Goal: Information Seeking & Learning: Find specific fact

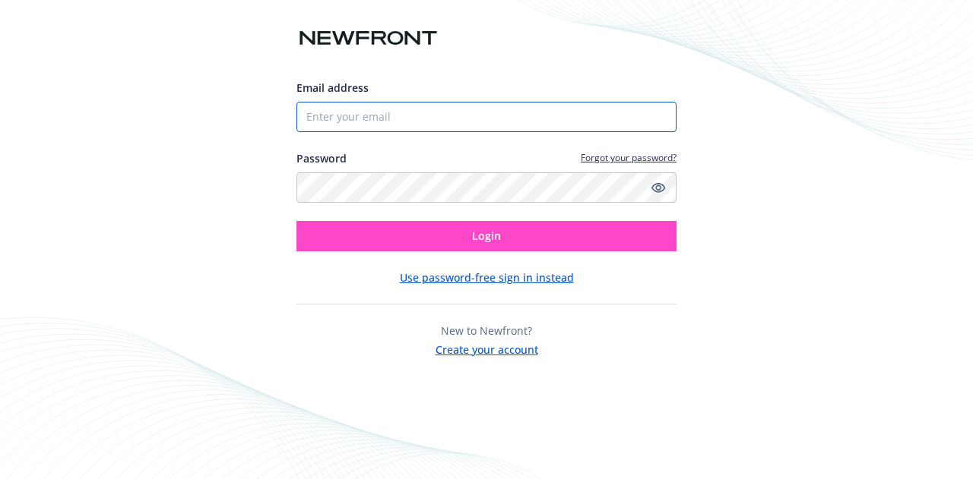
type input "[EMAIL_ADDRESS][DOMAIN_NAME]"
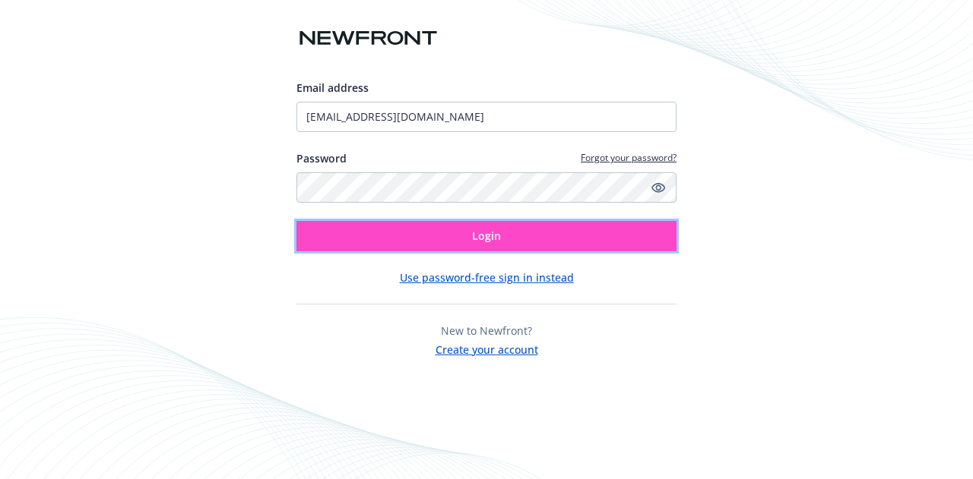
click at [501, 232] on button "Login" at bounding box center [486, 236] width 380 height 30
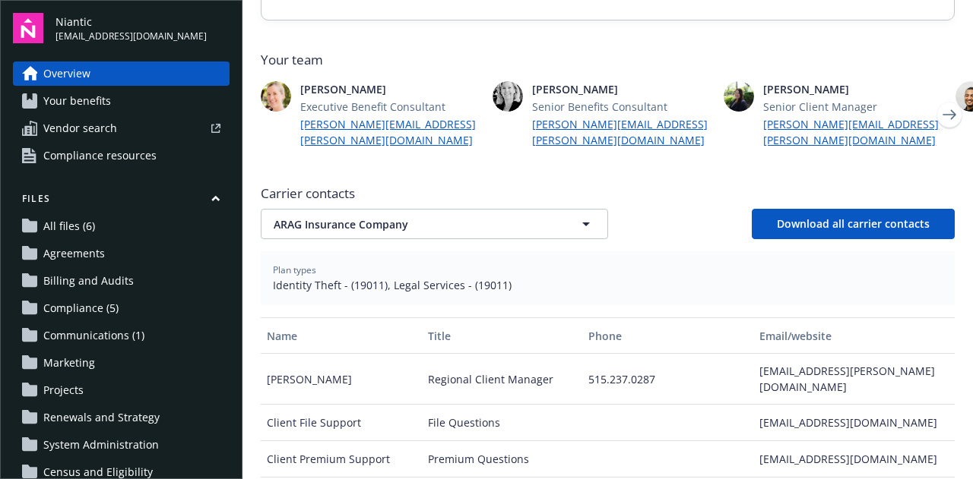
scroll to position [409, 0]
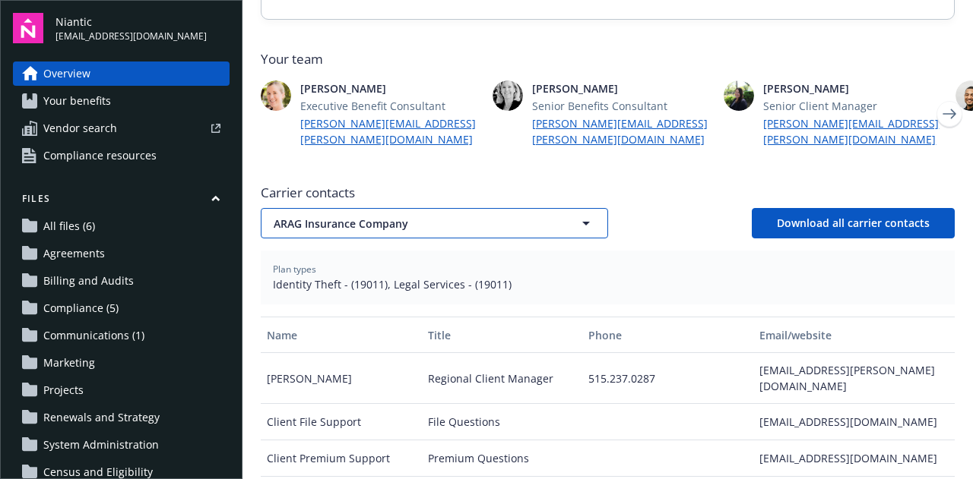
click at [483, 216] on span "ARAG Insurance Company" at bounding box center [410, 224] width 273 height 16
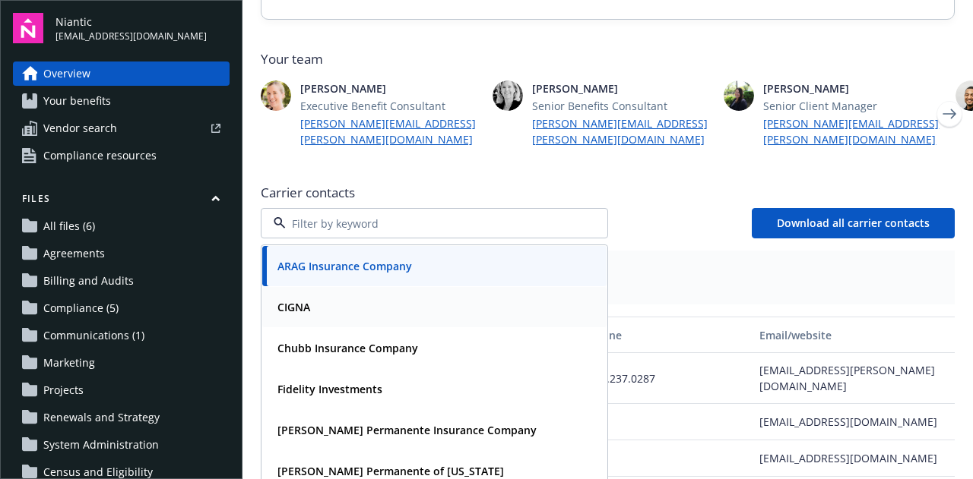
click at [403, 296] on div "CIGNA" at bounding box center [434, 307] width 326 height 22
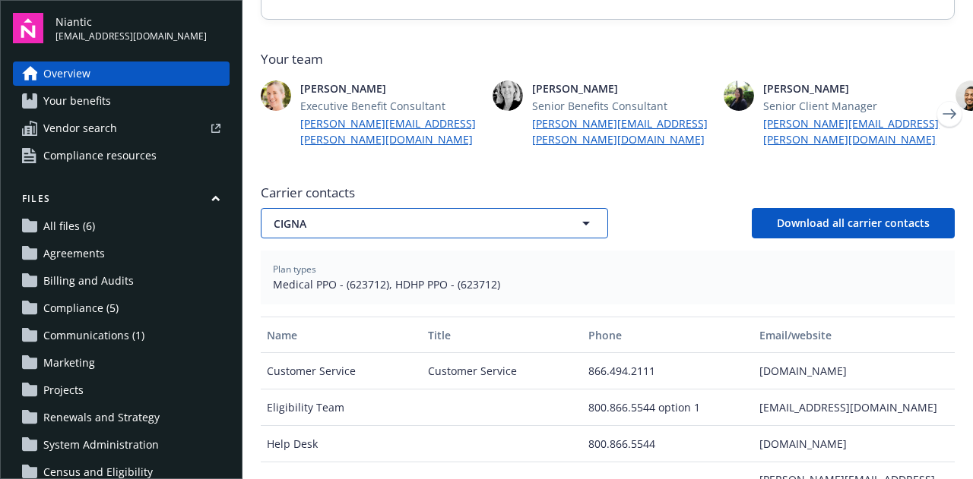
click at [404, 216] on span "CIGNA" at bounding box center [410, 224] width 273 height 16
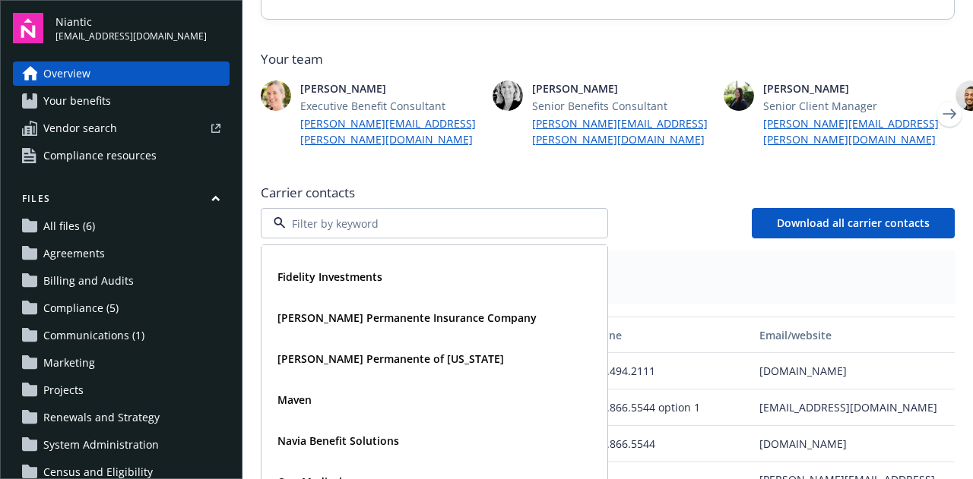
scroll to position [98, 0]
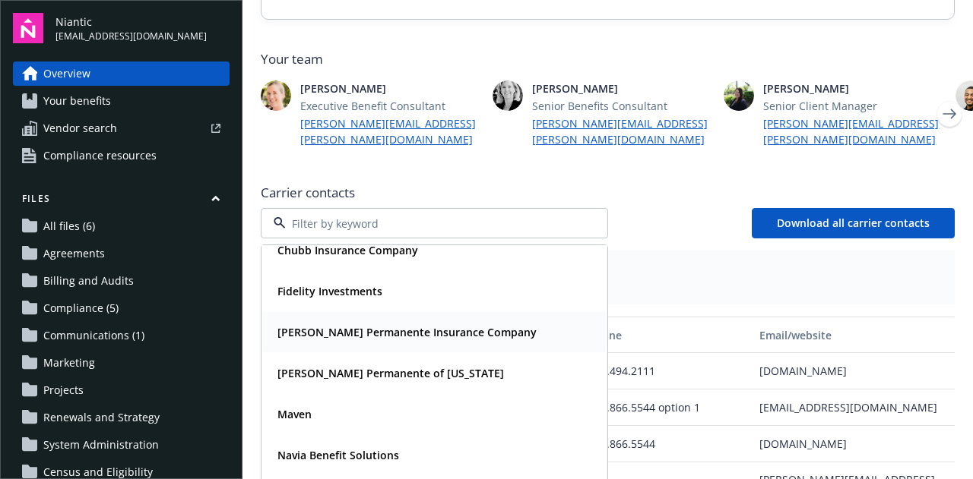
click at [397, 325] on strong "[PERSON_NAME] Permanente Insurance Company" at bounding box center [406, 332] width 259 height 14
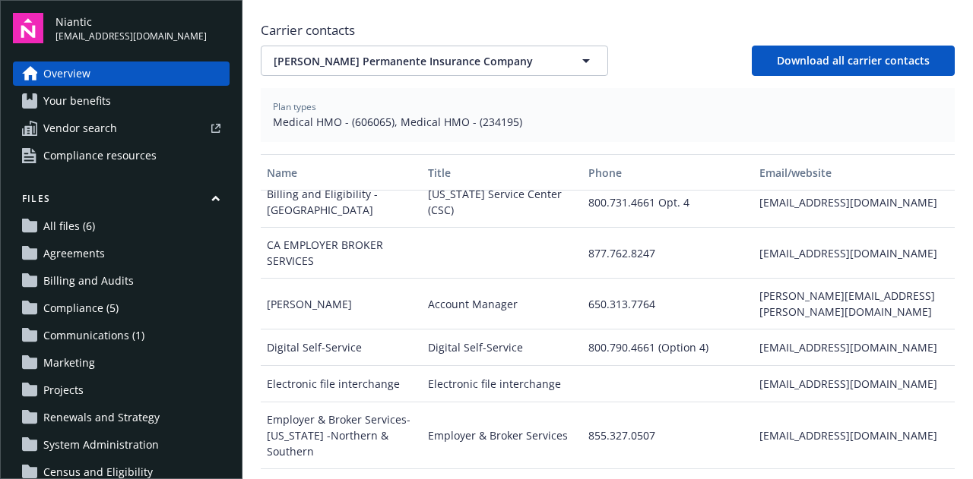
scroll to position [0, 0]
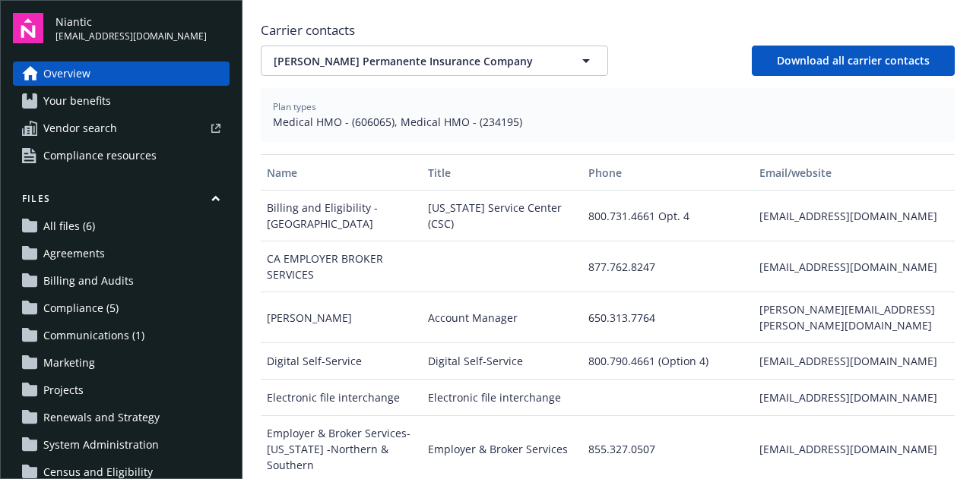
click at [492, 114] on span "Medical HMO - (606065), Medical HMO - (234195)" at bounding box center [607, 122] width 669 height 16
copy span "234195"
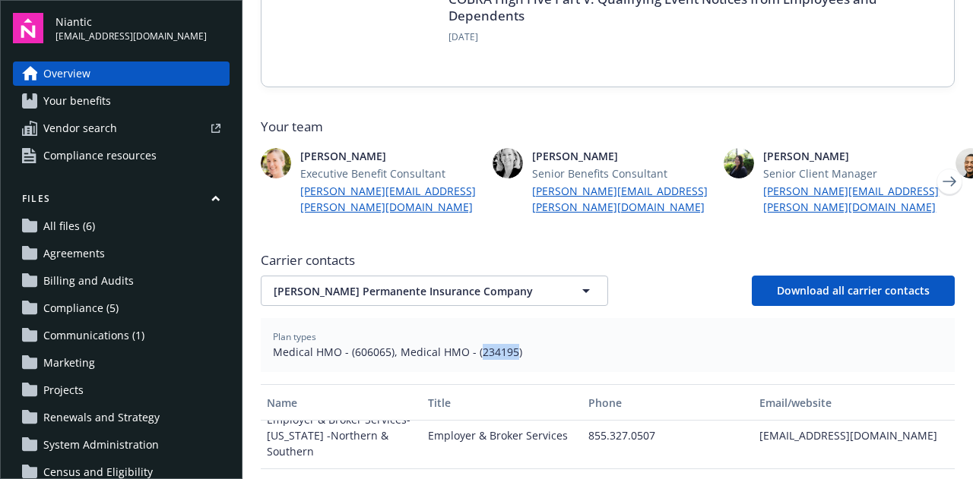
scroll to position [410, 0]
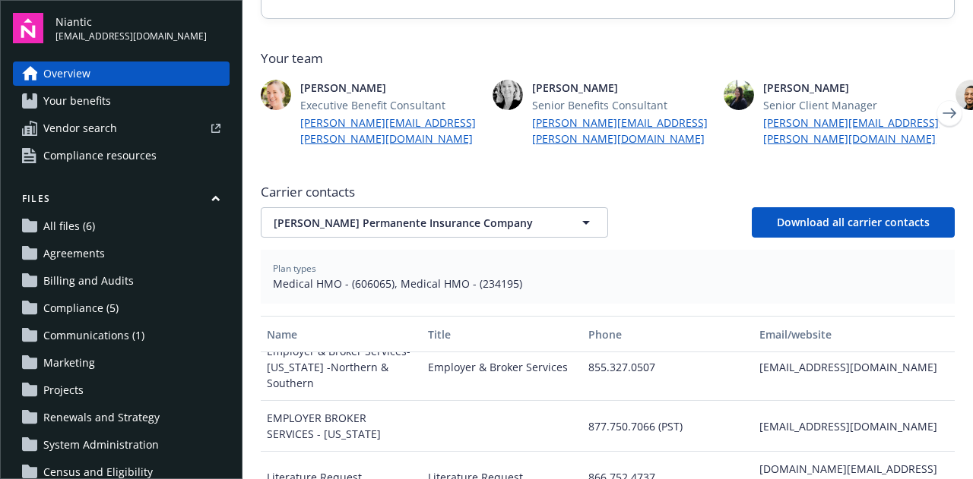
click at [648, 51] on span "Your team" at bounding box center [608, 58] width 694 height 18
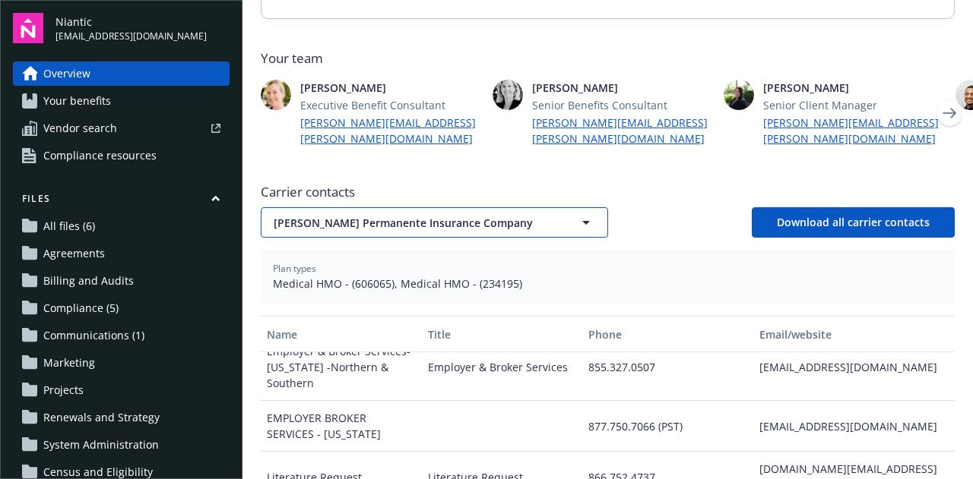
click at [453, 215] on span "[PERSON_NAME] Permanente Insurance Company" at bounding box center [410, 223] width 273 height 16
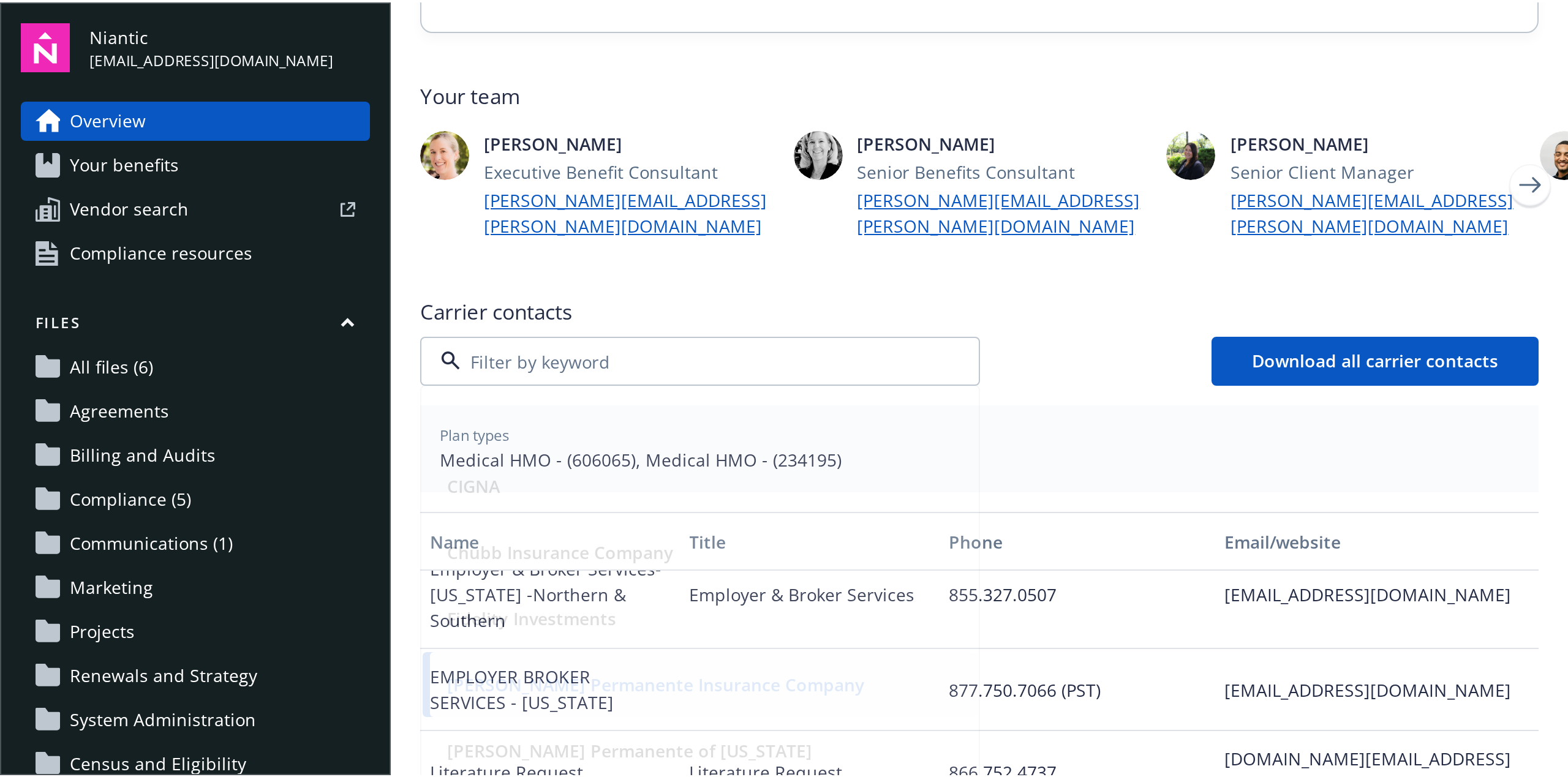
scroll to position [79, 0]
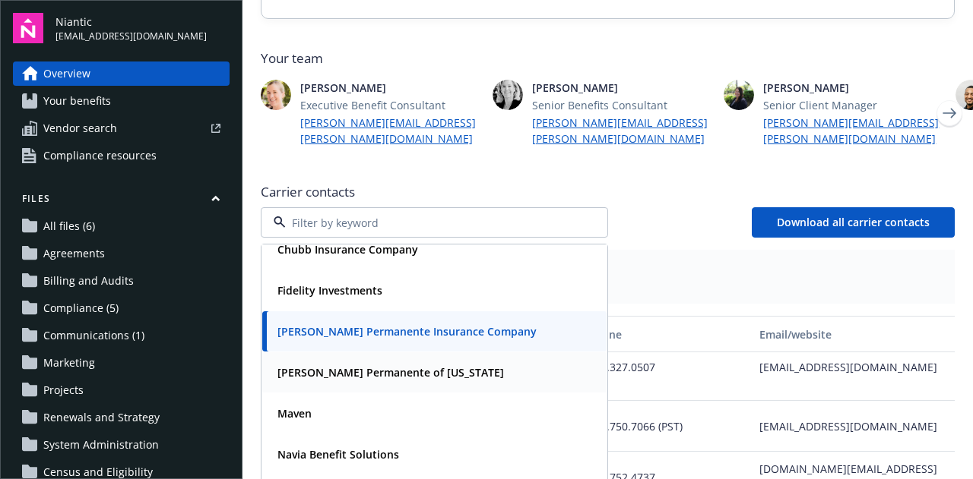
click at [412, 365] on strong "[PERSON_NAME] Permanente of [US_STATE]" at bounding box center [390, 372] width 226 height 14
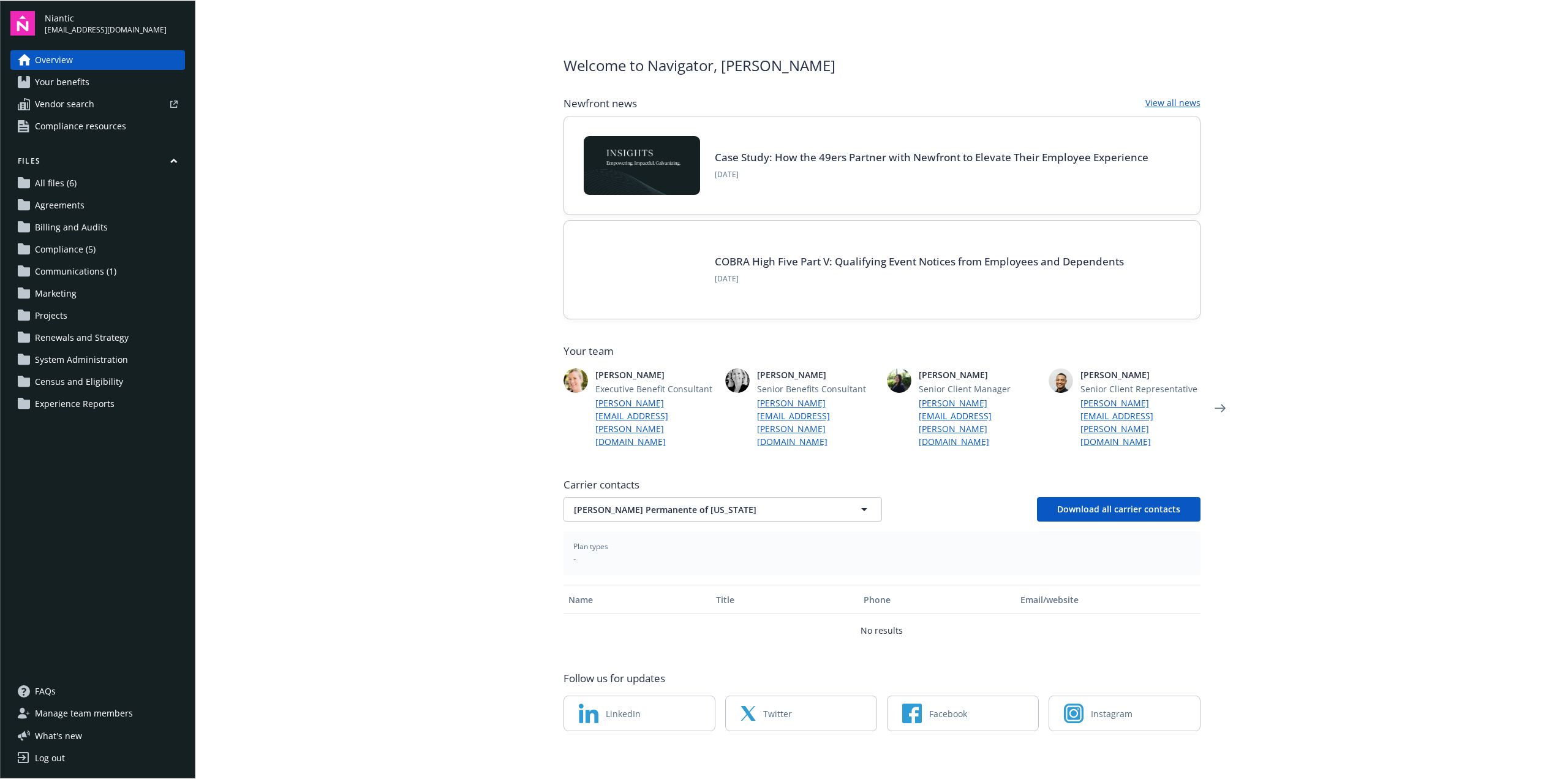
scroll to position [0, 0]
